Goal: Task Accomplishment & Management: Use online tool/utility

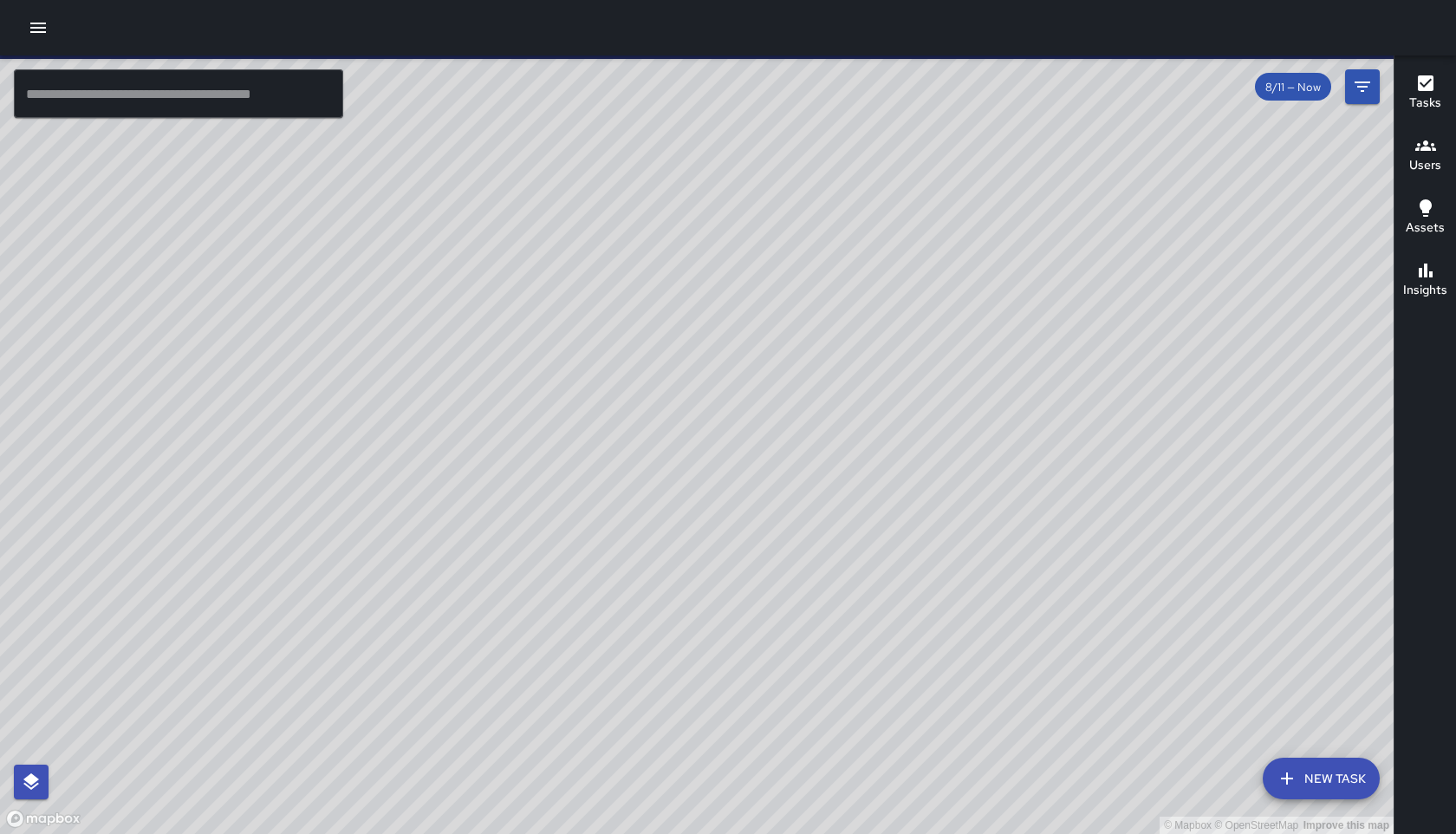
click at [1321, 783] on button "New Task" at bounding box center [1321, 779] width 117 height 42
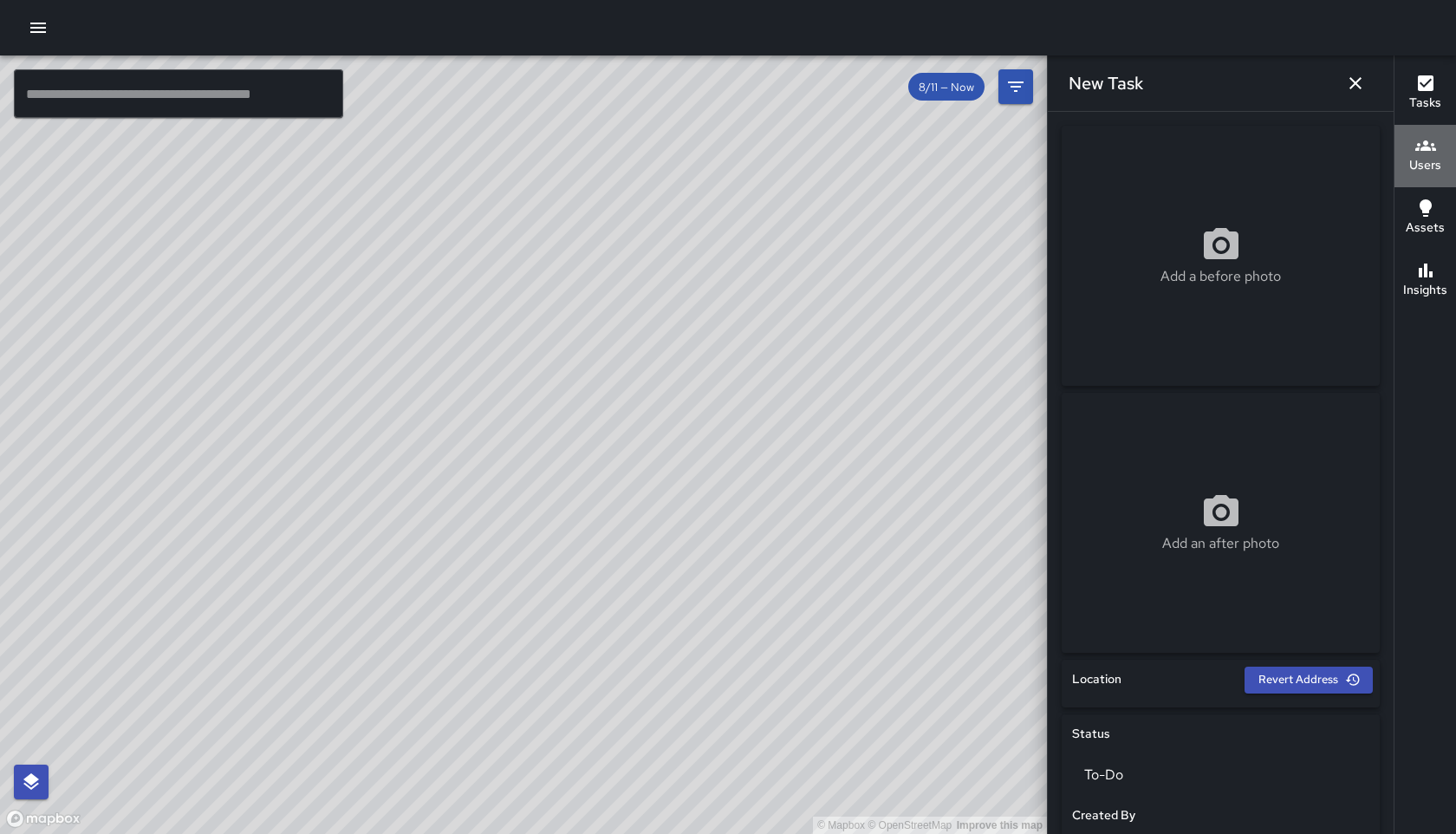
click at [1425, 147] on icon "button" at bounding box center [1425, 145] width 21 height 10
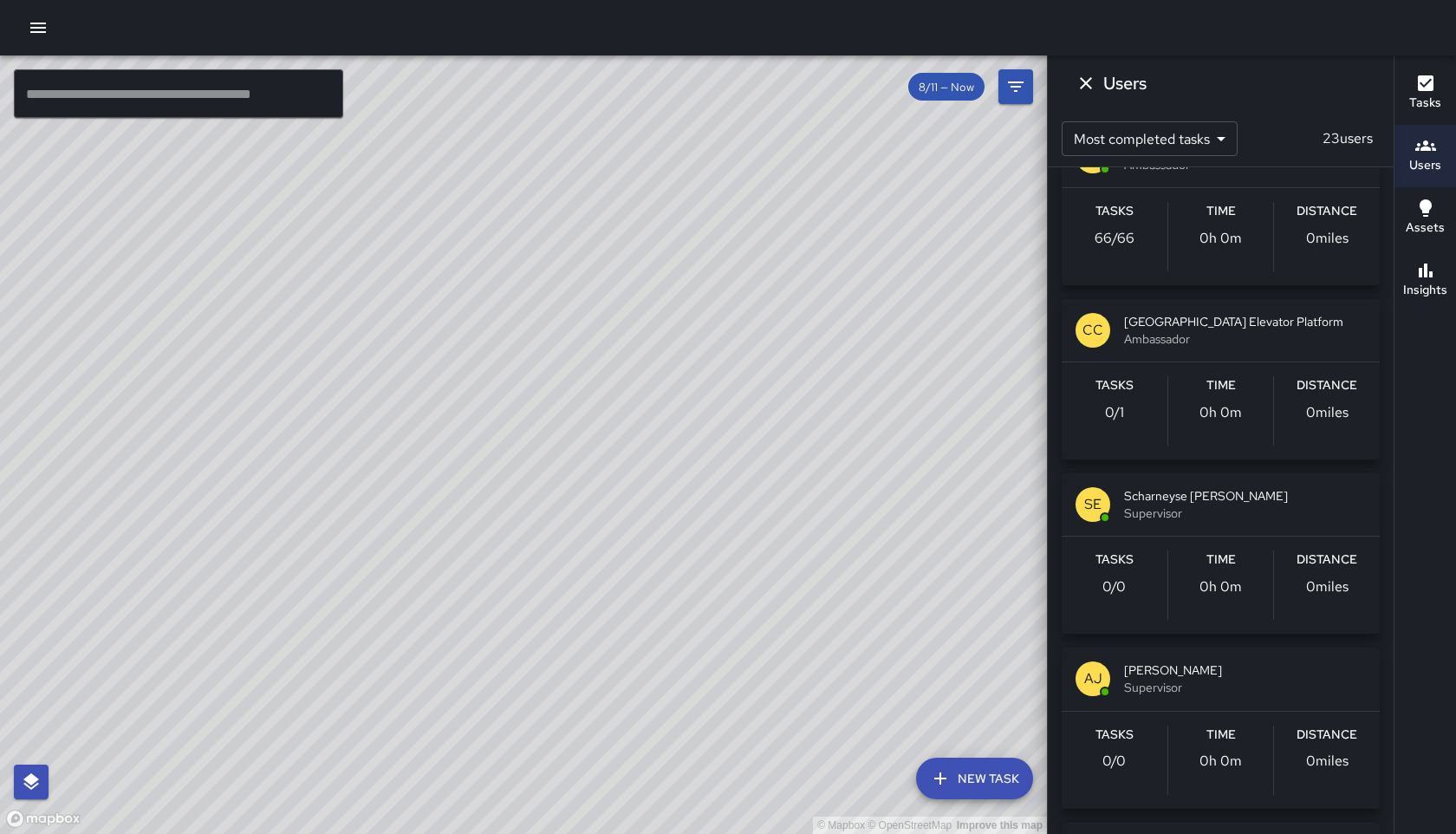
scroll to position [2148, 0]
click at [1185, 360] on hr "button" at bounding box center [1220, 360] width 318 height 1
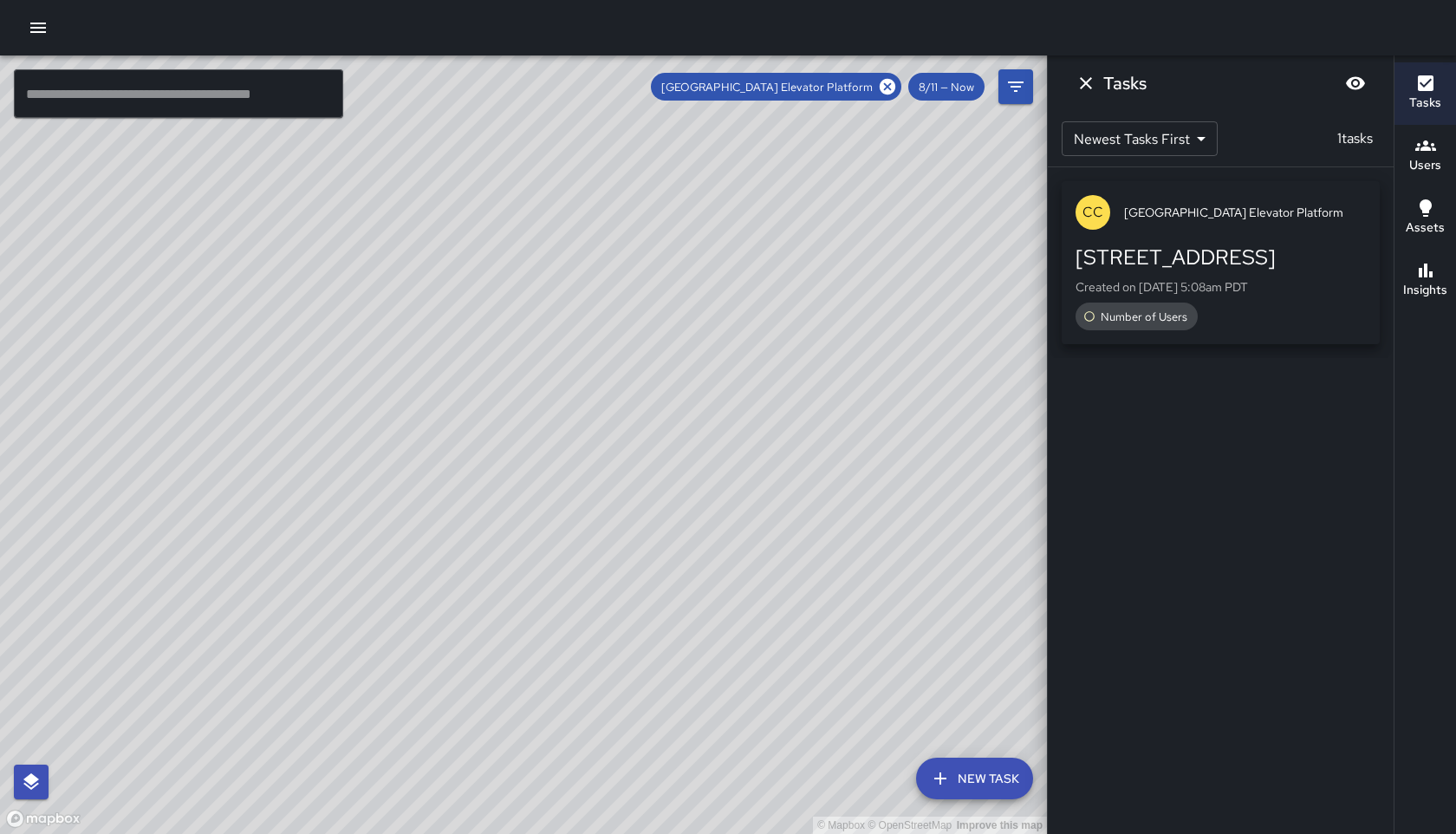
scroll to position [0, 0]
